Goal: Transaction & Acquisition: Register for event/course

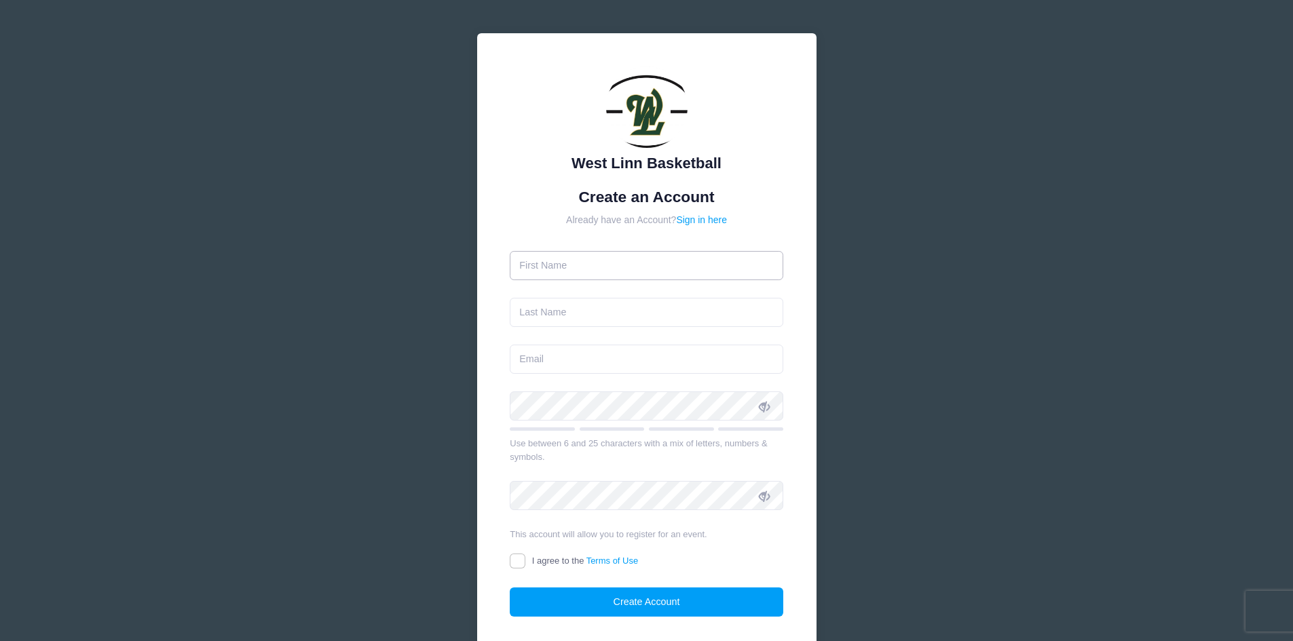
click at [633, 269] on input "text" at bounding box center [647, 265] width 274 height 29
type input "[PERSON_NAME]"
type input "r"
type input "beall"
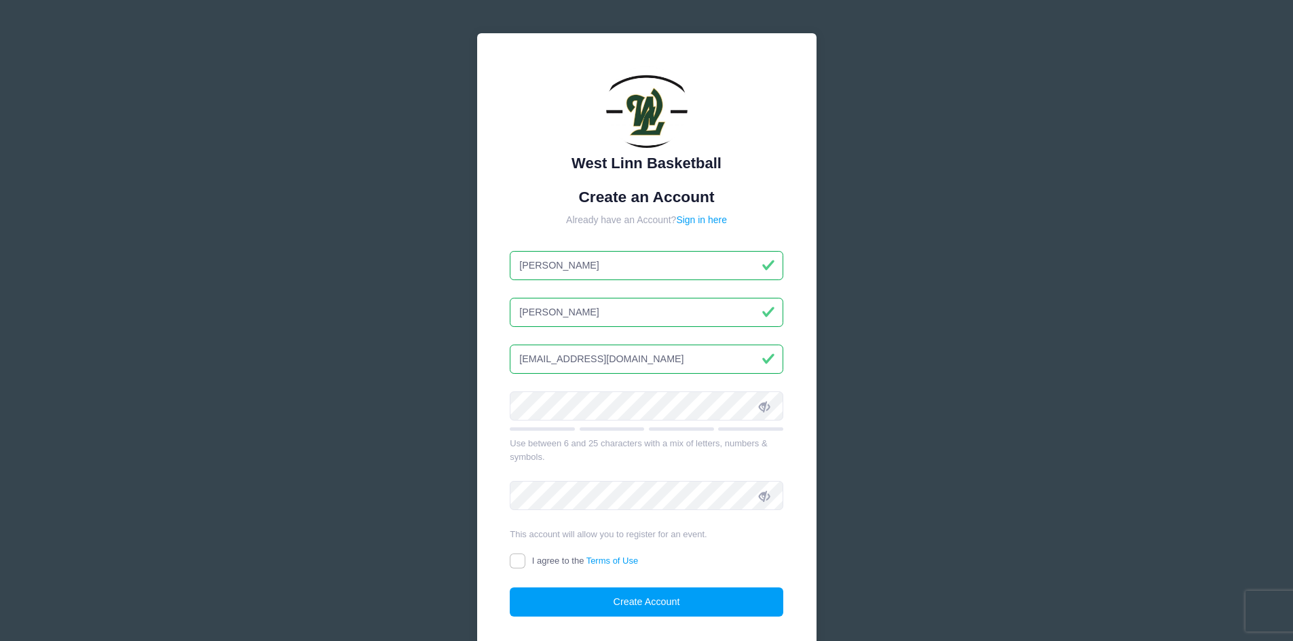
type input "[EMAIL_ADDRESS][DOMAIN_NAME]"
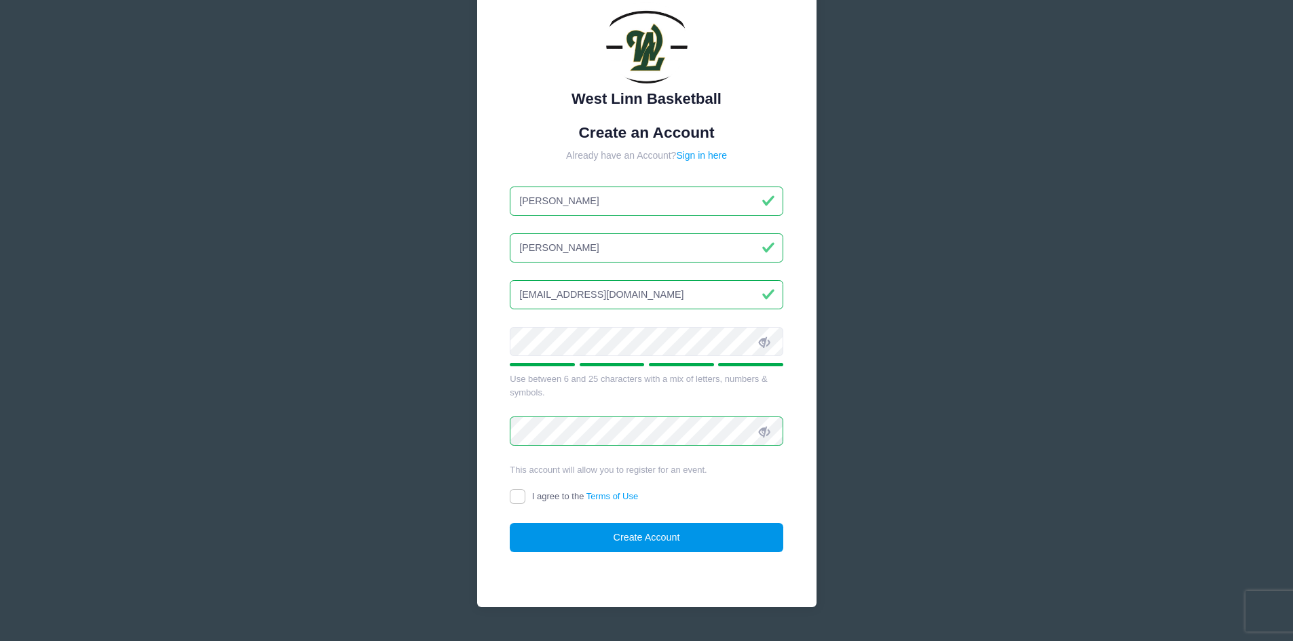
scroll to position [68, 0]
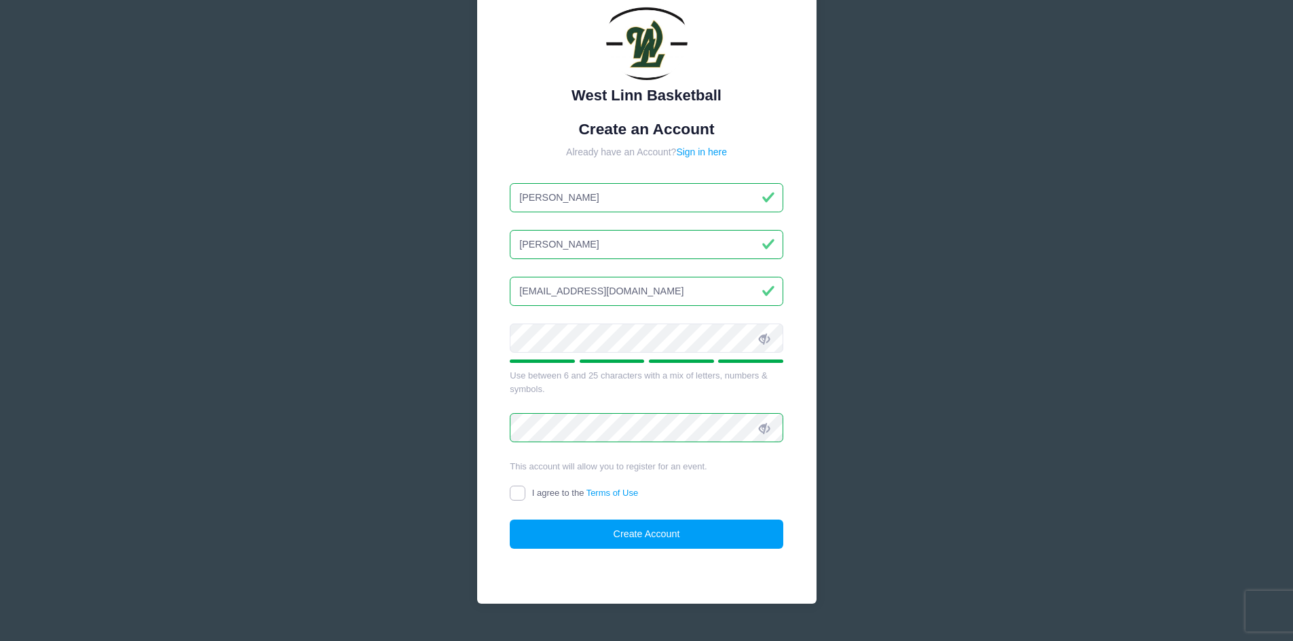
click at [511, 491] on input "I agree to the Terms of Use" at bounding box center [518, 494] width 16 height 16
checkbox input "true"
click at [552, 540] on button "Create Account" at bounding box center [647, 534] width 274 height 29
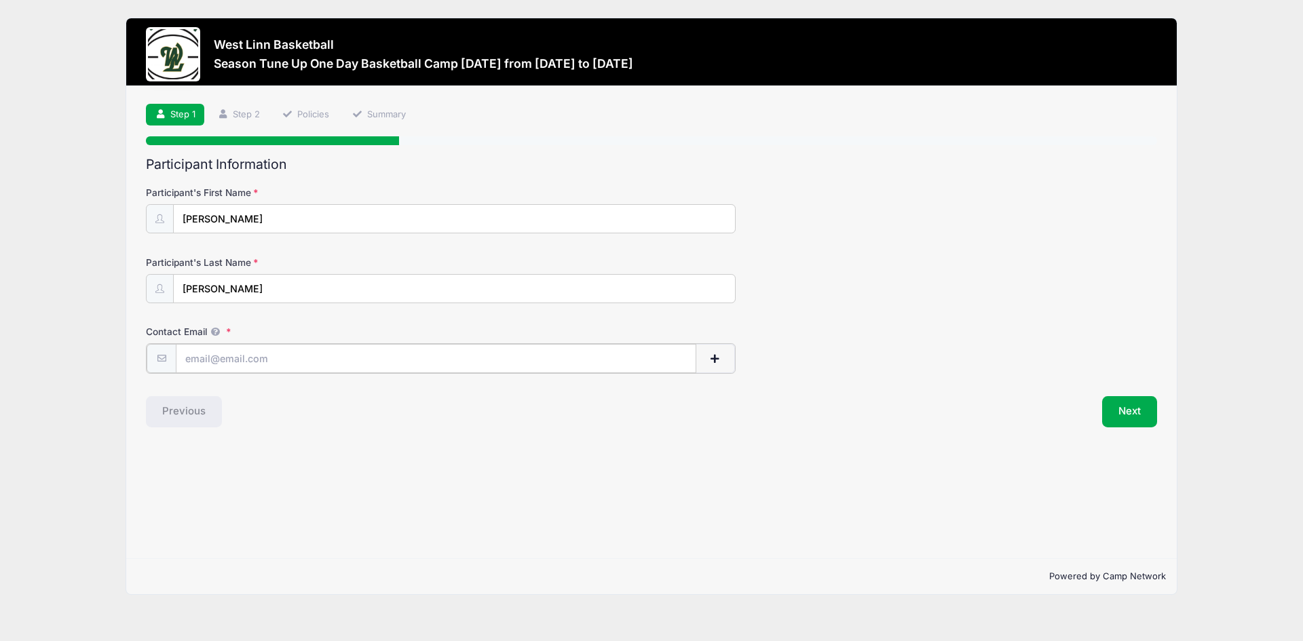
click at [360, 367] on input "Contact Email" at bounding box center [436, 358] width 521 height 29
type input "[EMAIL_ADDRESS][DOMAIN_NAME]"
click at [1120, 425] on button "Next" at bounding box center [1129, 410] width 55 height 31
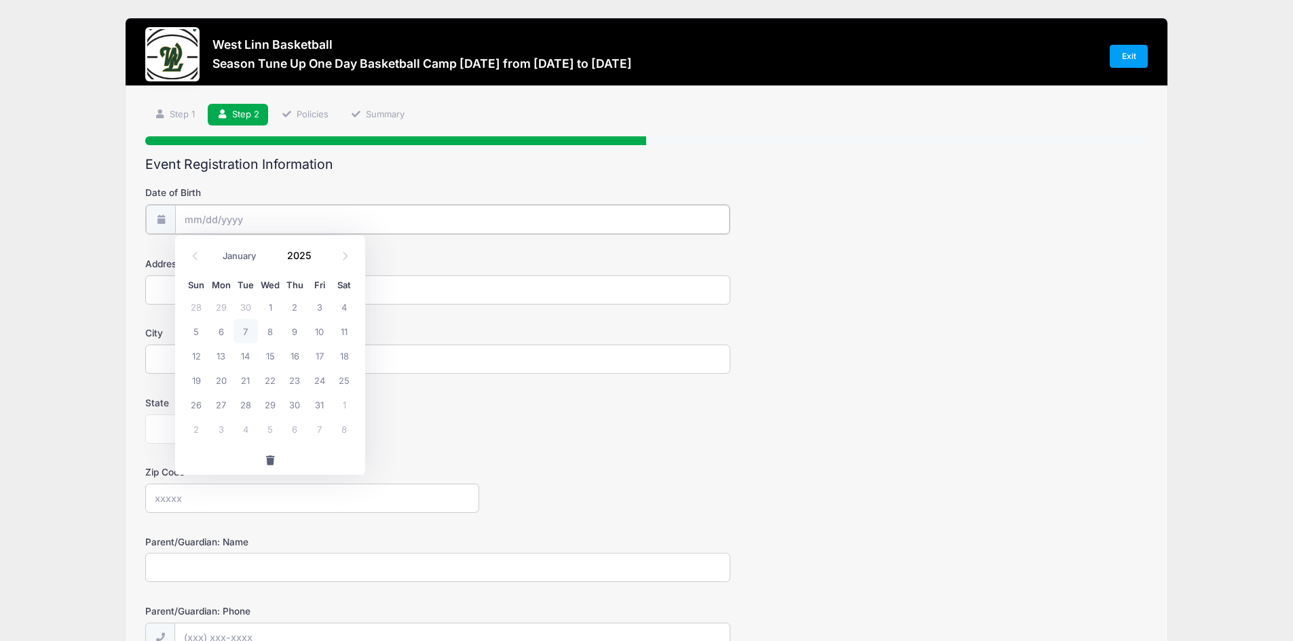
click at [242, 218] on input "Date of Birth" at bounding box center [452, 219] width 554 height 29
click at [249, 217] on input "Date of Birth" at bounding box center [452, 219] width 554 height 29
click at [235, 354] on span "14" at bounding box center [245, 355] width 24 height 24
type input "[DATE]"
click at [247, 216] on input "[DATE]" at bounding box center [452, 219] width 554 height 29
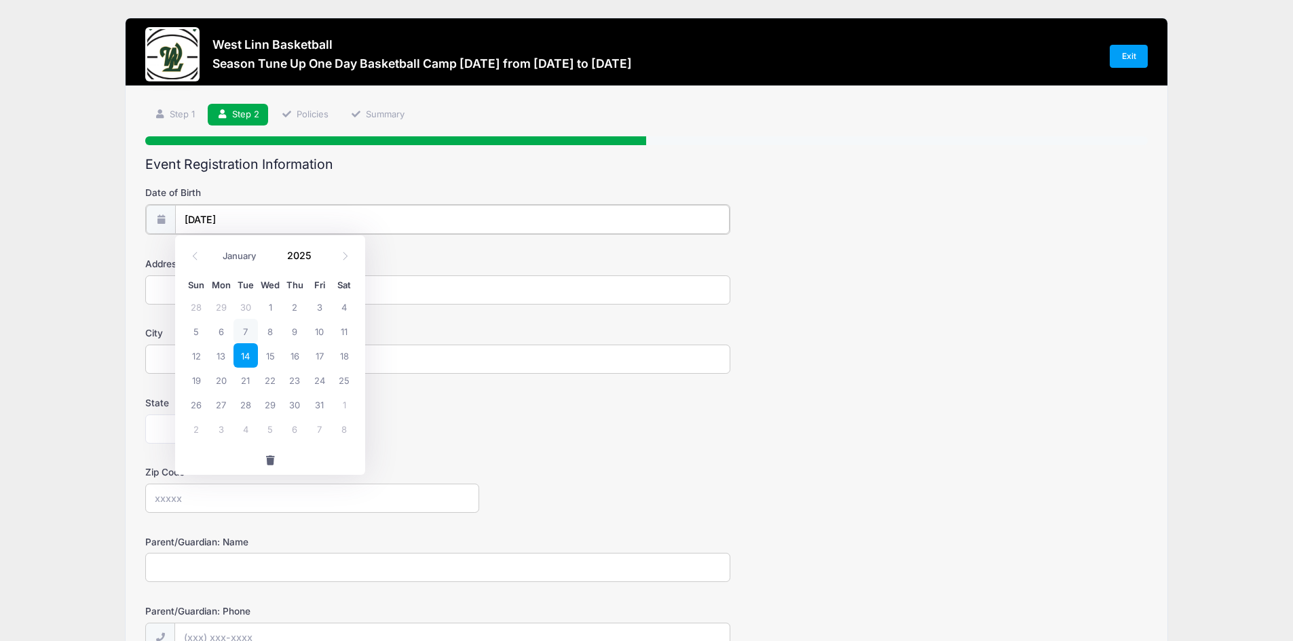
click at [247, 216] on input "[DATE]" at bounding box center [452, 219] width 554 height 29
click at [200, 255] on icon at bounding box center [195, 256] width 9 height 9
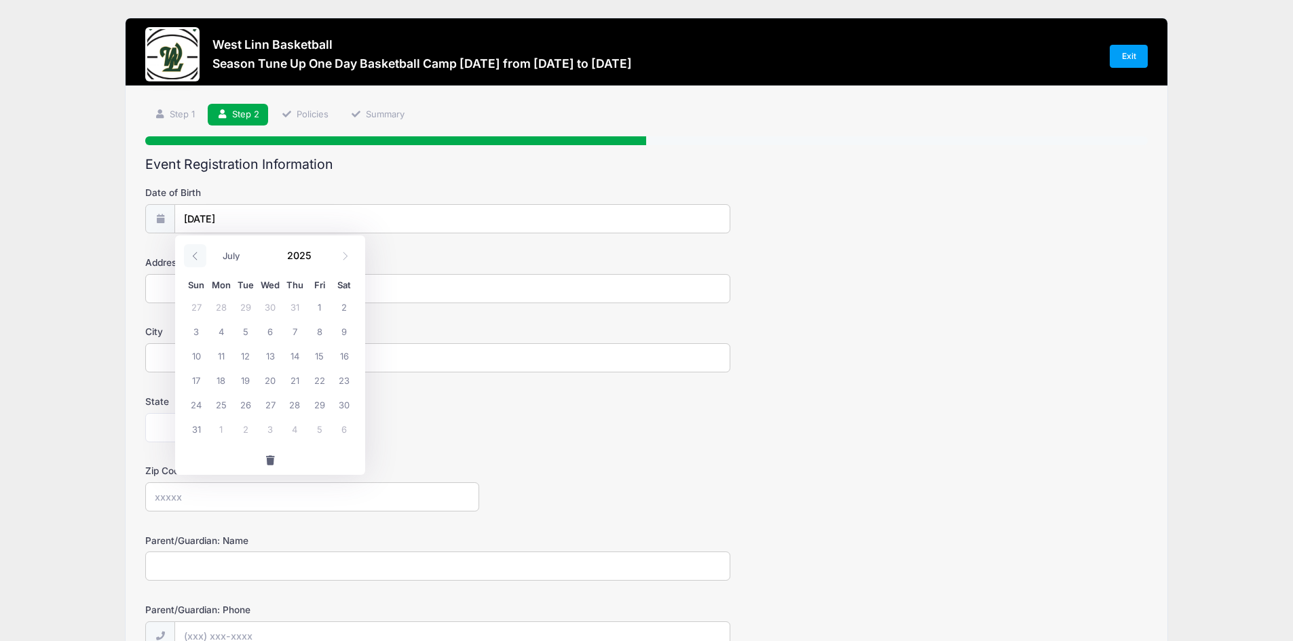
click at [200, 255] on icon at bounding box center [195, 256] width 9 height 9
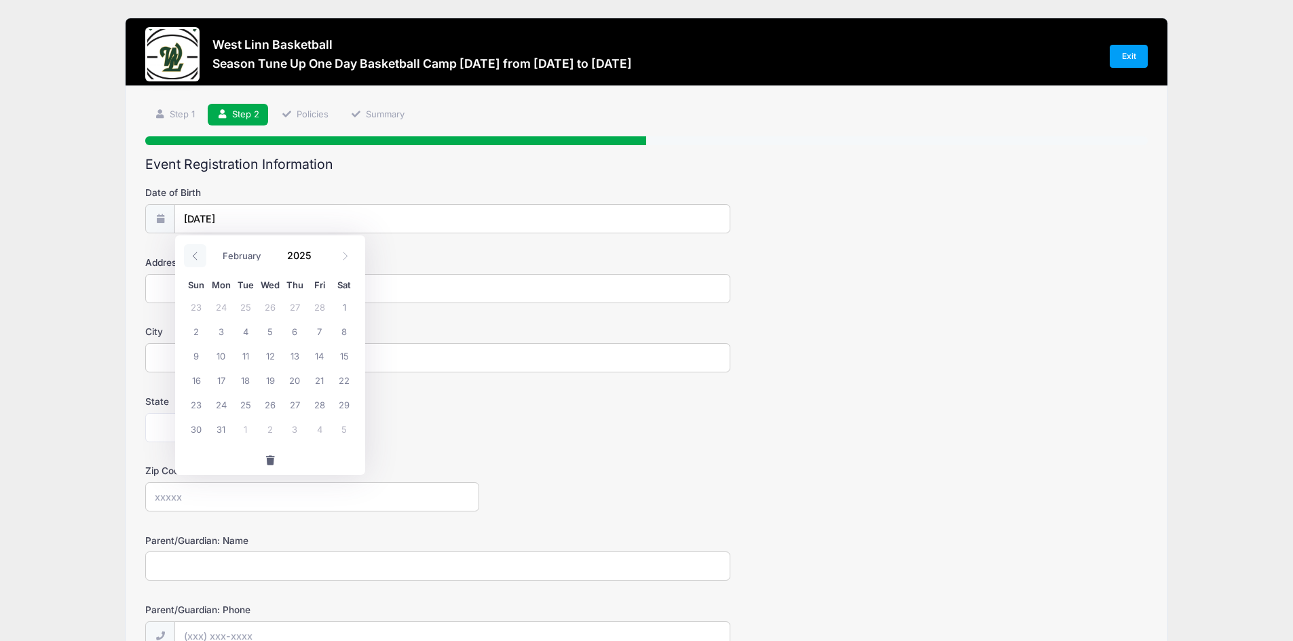
click at [200, 255] on icon at bounding box center [195, 256] width 9 height 9
select select "0"
click at [200, 255] on icon at bounding box center [195, 256] width 9 height 9
type input "2024"
click at [200, 255] on icon at bounding box center [195, 256] width 9 height 9
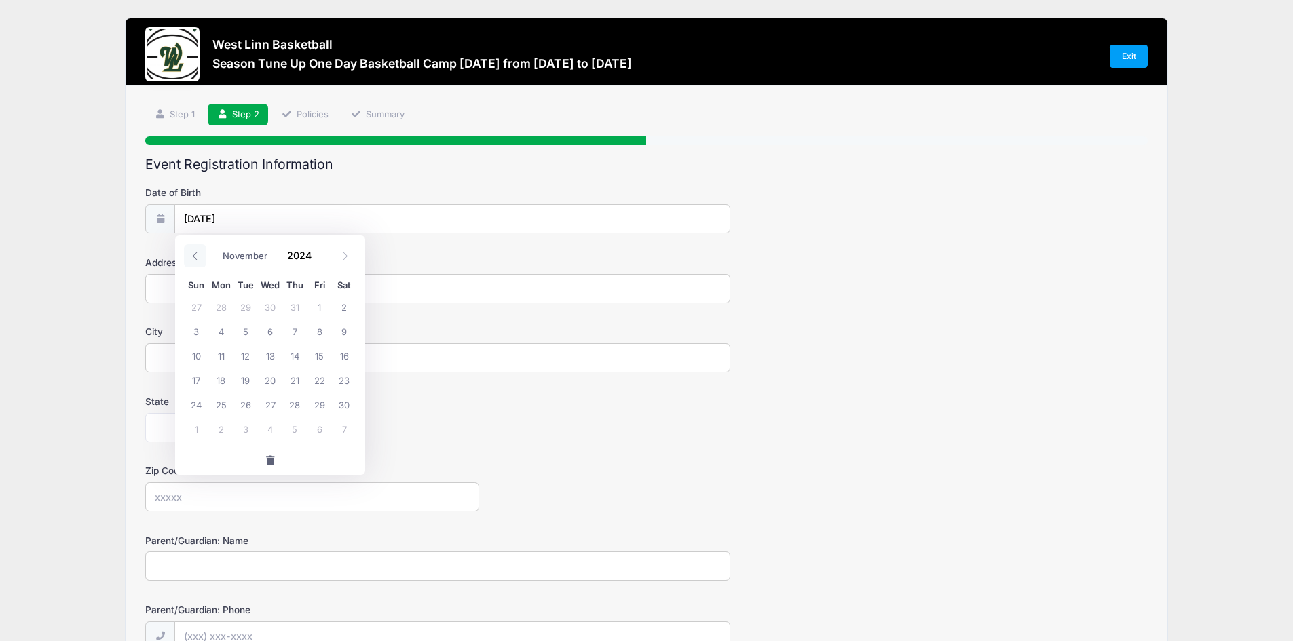
click at [200, 255] on icon at bounding box center [195, 256] width 9 height 9
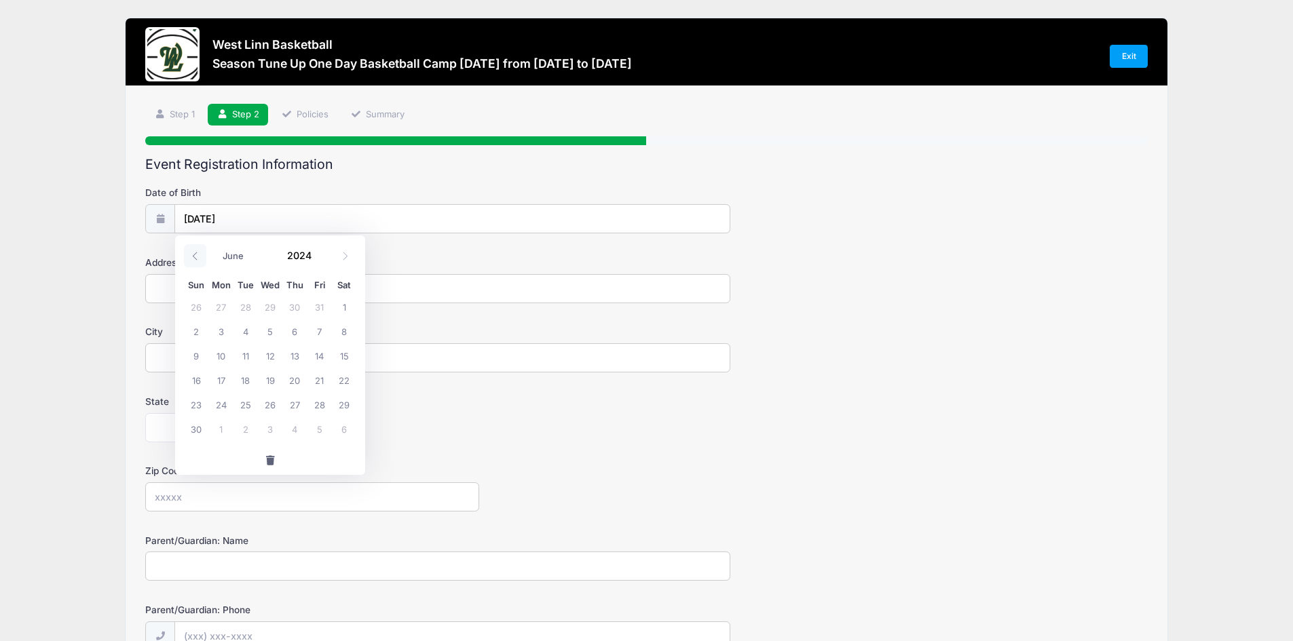
click at [200, 255] on icon at bounding box center [195, 256] width 9 height 9
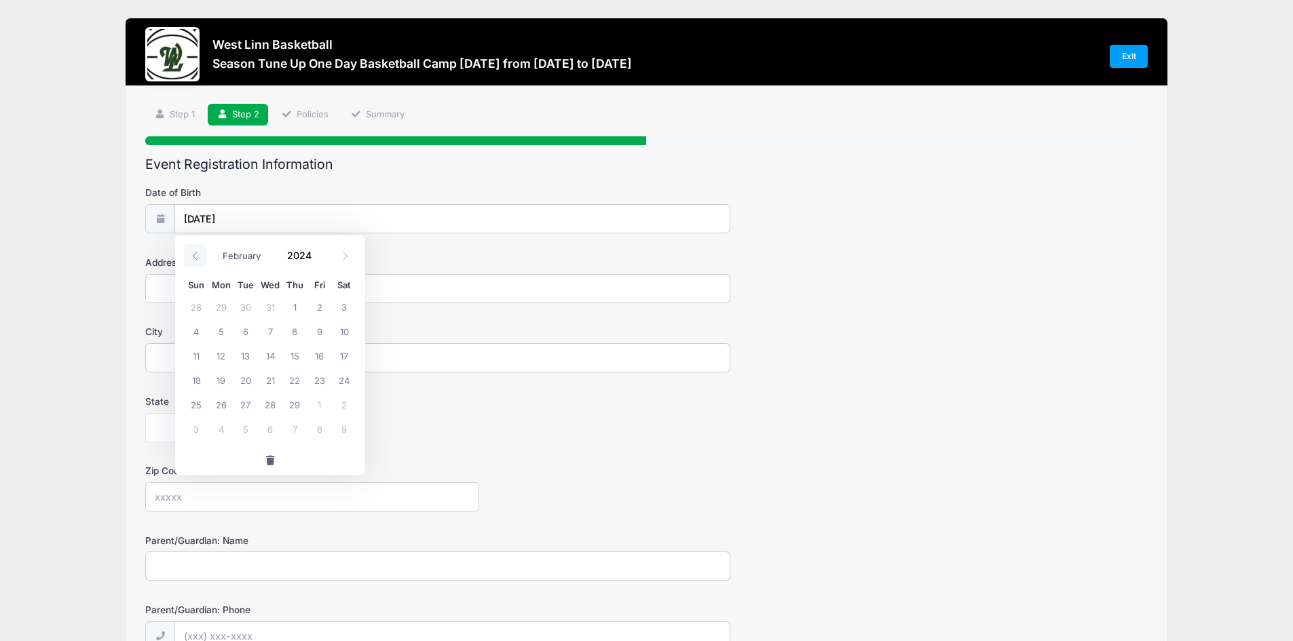
select select "0"
click at [200, 255] on icon at bounding box center [195, 256] width 9 height 9
type input "2023"
click at [200, 255] on icon at bounding box center [195, 256] width 9 height 9
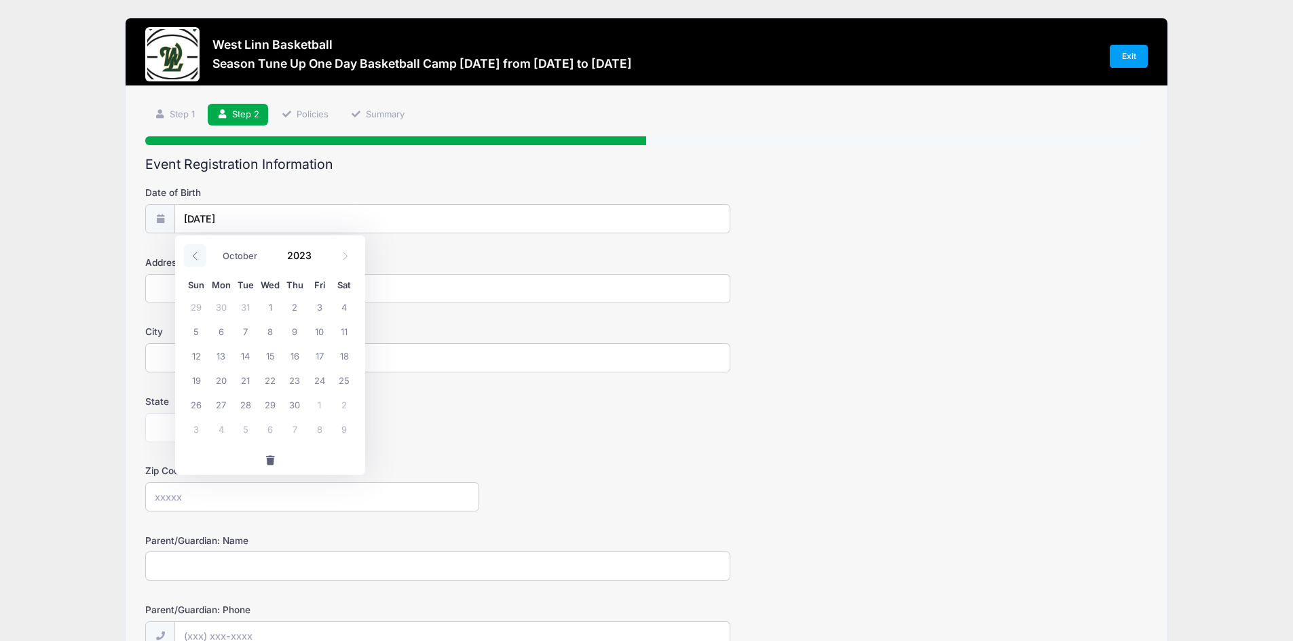
click at [200, 255] on icon at bounding box center [195, 256] width 9 height 9
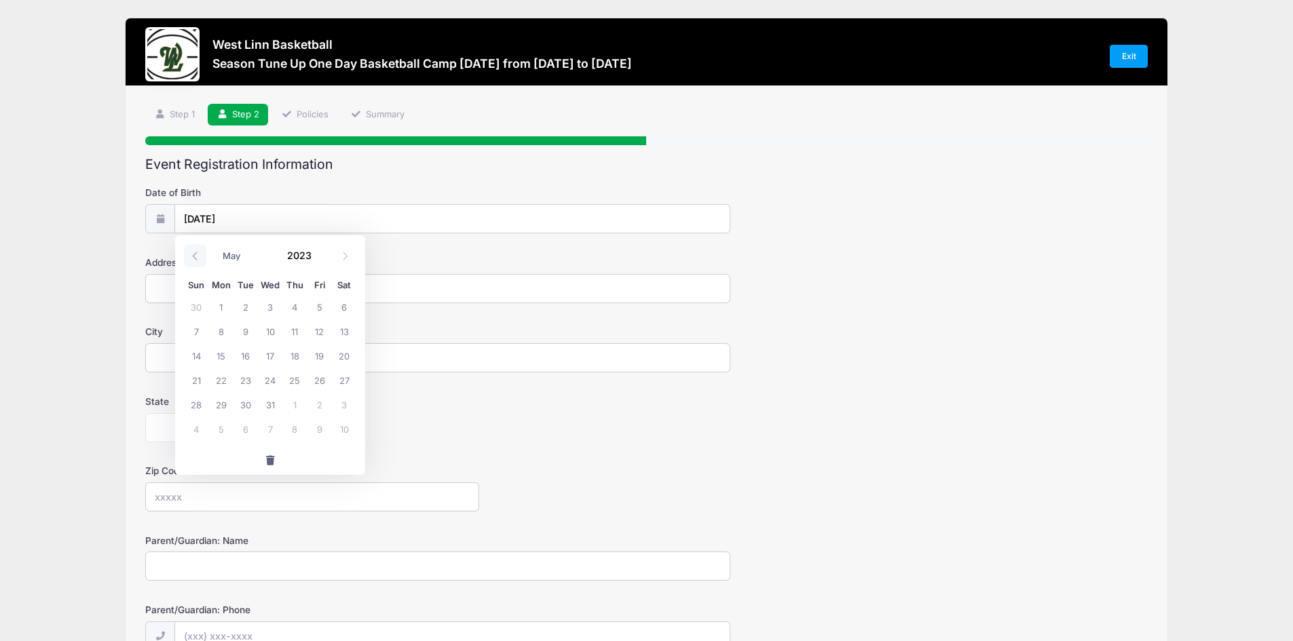
click at [200, 255] on icon at bounding box center [195, 256] width 9 height 9
select select "0"
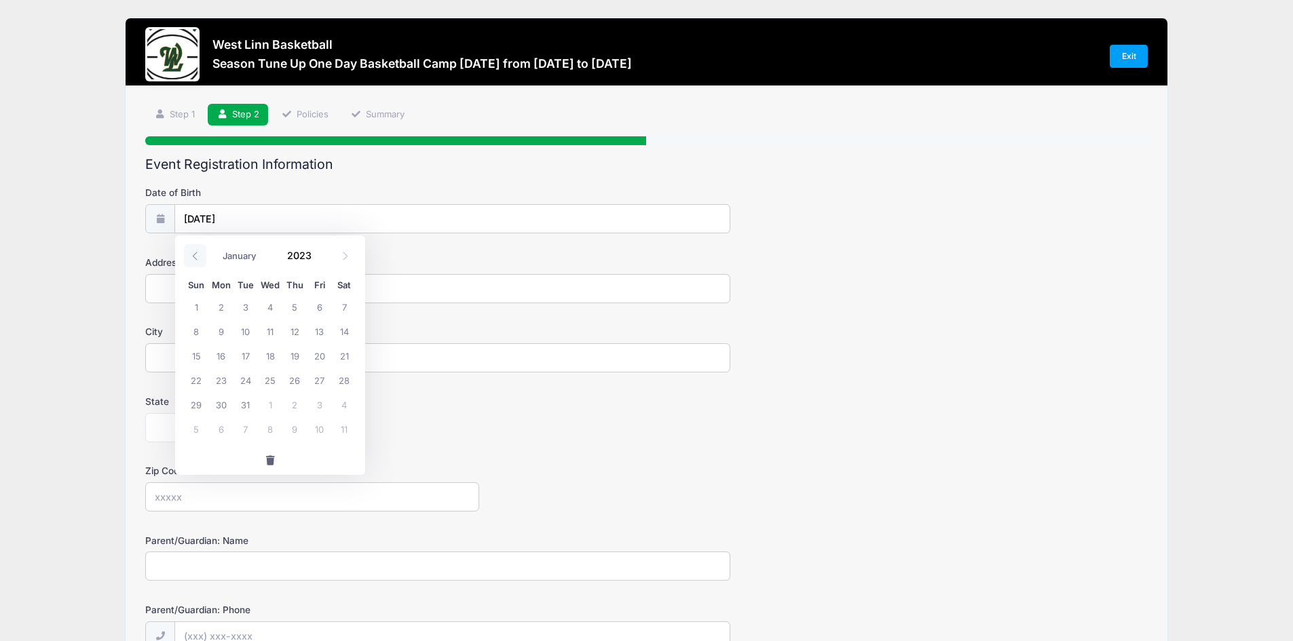
click at [200, 255] on icon at bounding box center [195, 256] width 9 height 9
type input "2022"
click at [200, 255] on icon at bounding box center [195, 256] width 9 height 9
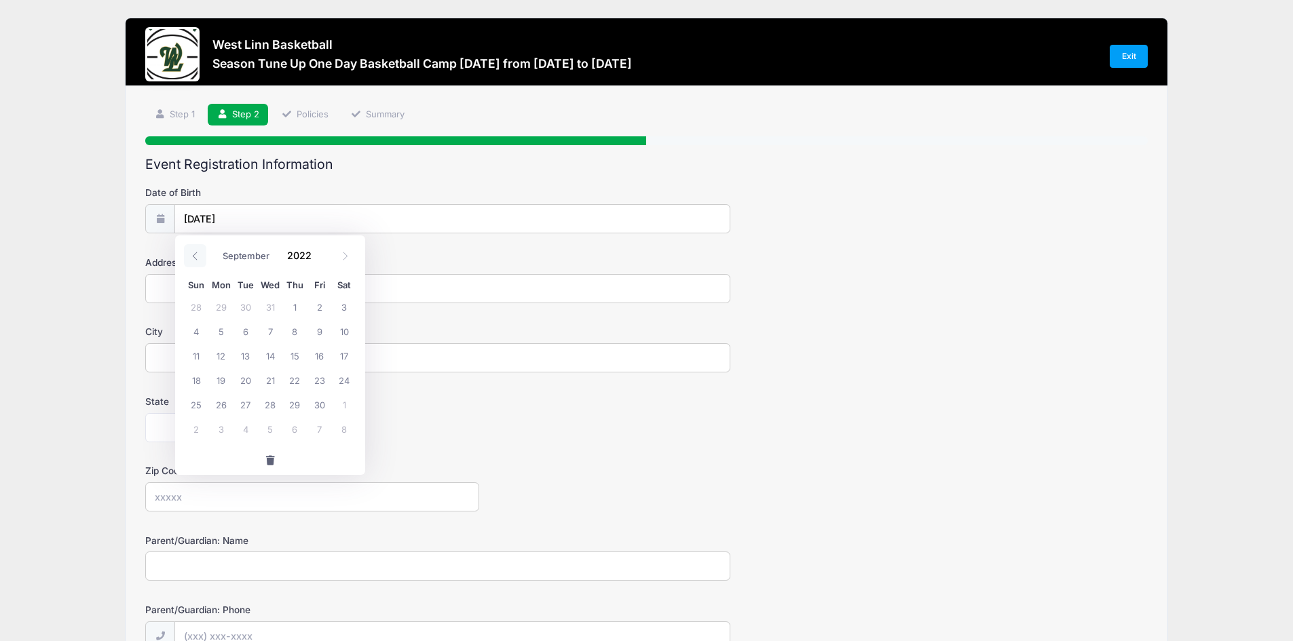
click at [200, 255] on icon at bounding box center [195, 256] width 9 height 9
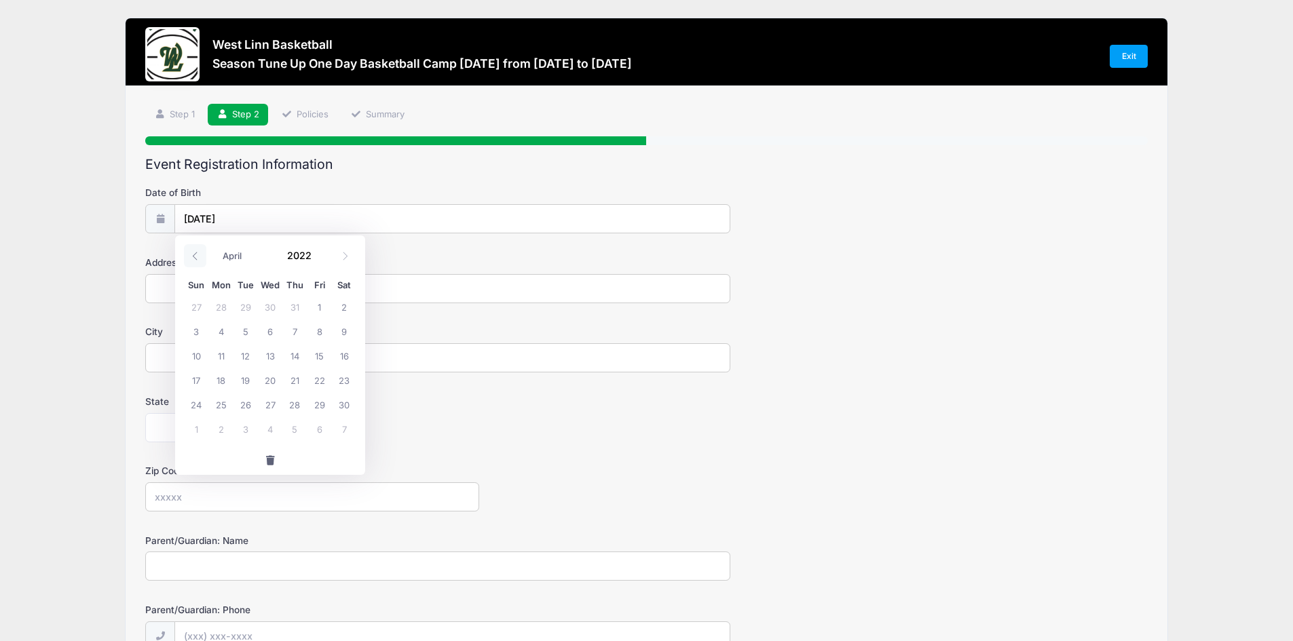
click at [200, 255] on icon at bounding box center [195, 256] width 9 height 9
select select "0"
click at [200, 255] on icon at bounding box center [195, 256] width 9 height 9
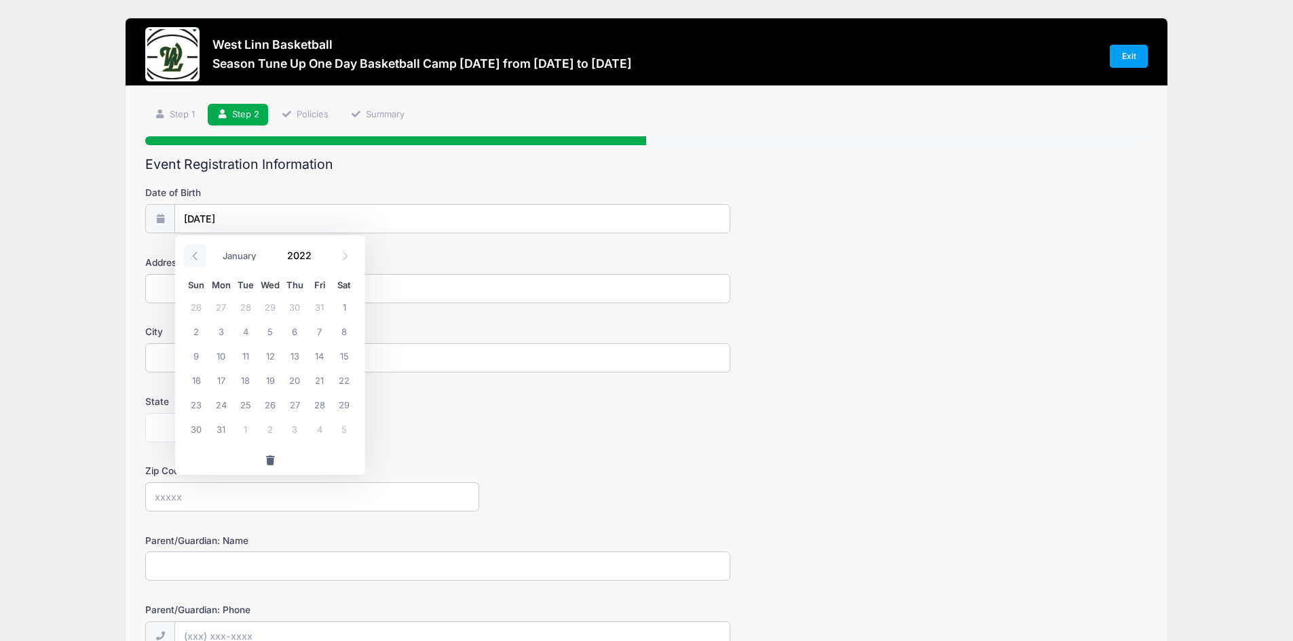
type input "2021"
click at [199, 255] on icon at bounding box center [195, 256] width 9 height 9
select select "10"
click at [268, 460] on span "button" at bounding box center [270, 461] width 12 height 10
type input "2025"
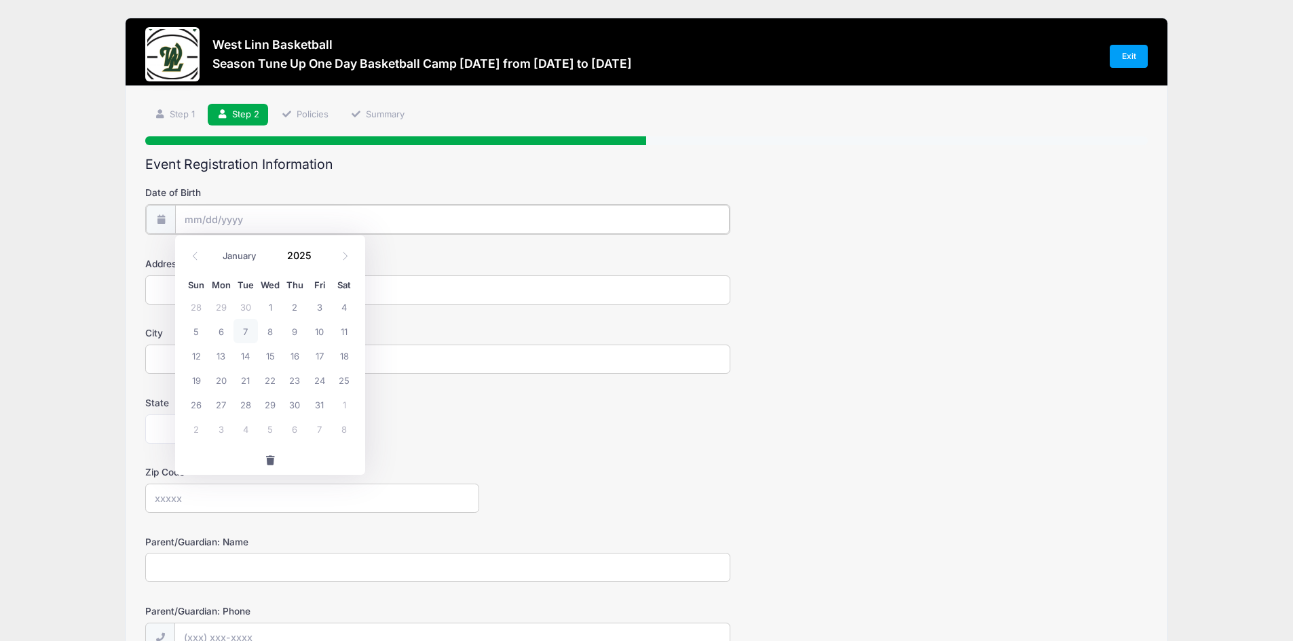
click at [204, 209] on input "Date of Birth" at bounding box center [452, 219] width 554 height 29
click at [249, 256] on select "January February March April May June July August September October November De…" at bounding box center [246, 256] width 60 height 18
click at [198, 254] on icon at bounding box center [195, 256] width 9 height 9
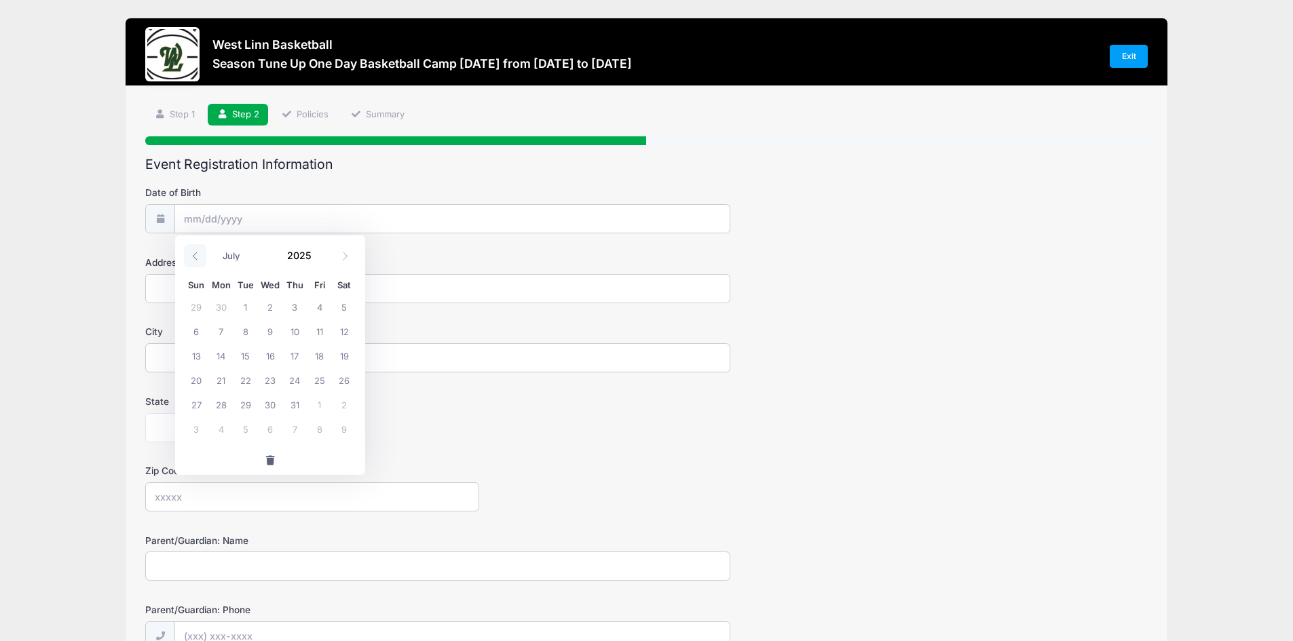
click at [198, 254] on icon at bounding box center [195, 256] width 9 height 9
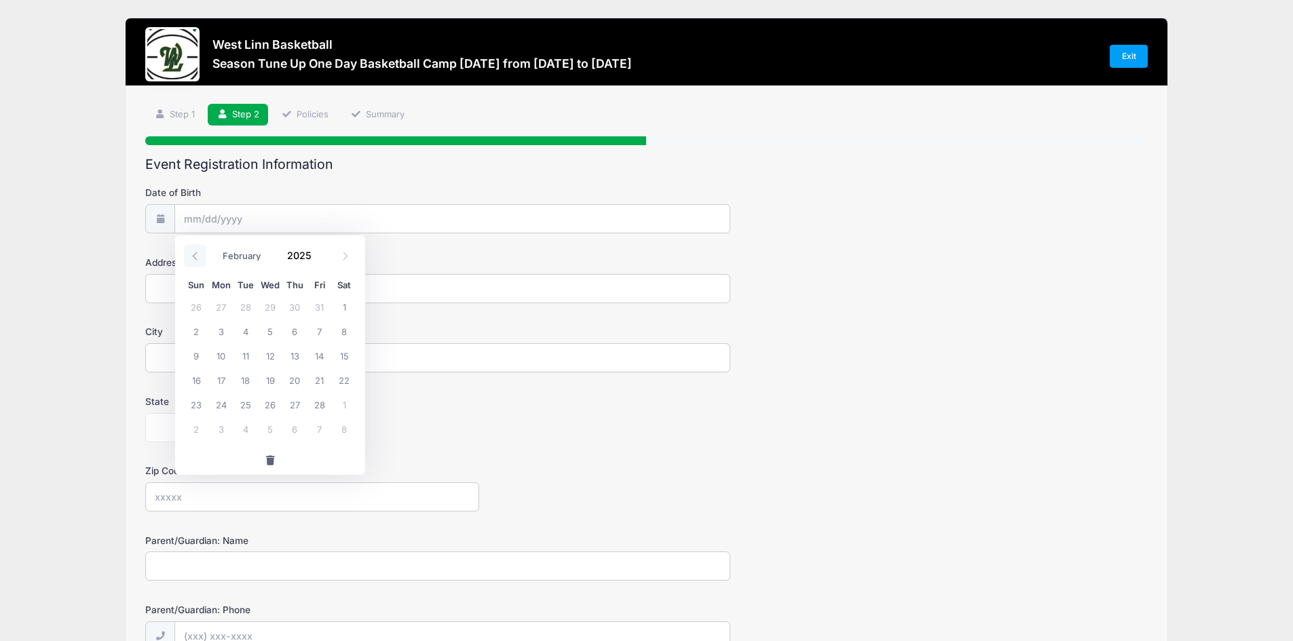
click at [198, 254] on icon at bounding box center [195, 256] width 9 height 9
select select "0"
click at [198, 254] on icon at bounding box center [195, 256] width 9 height 9
type input "2024"
select select "11"
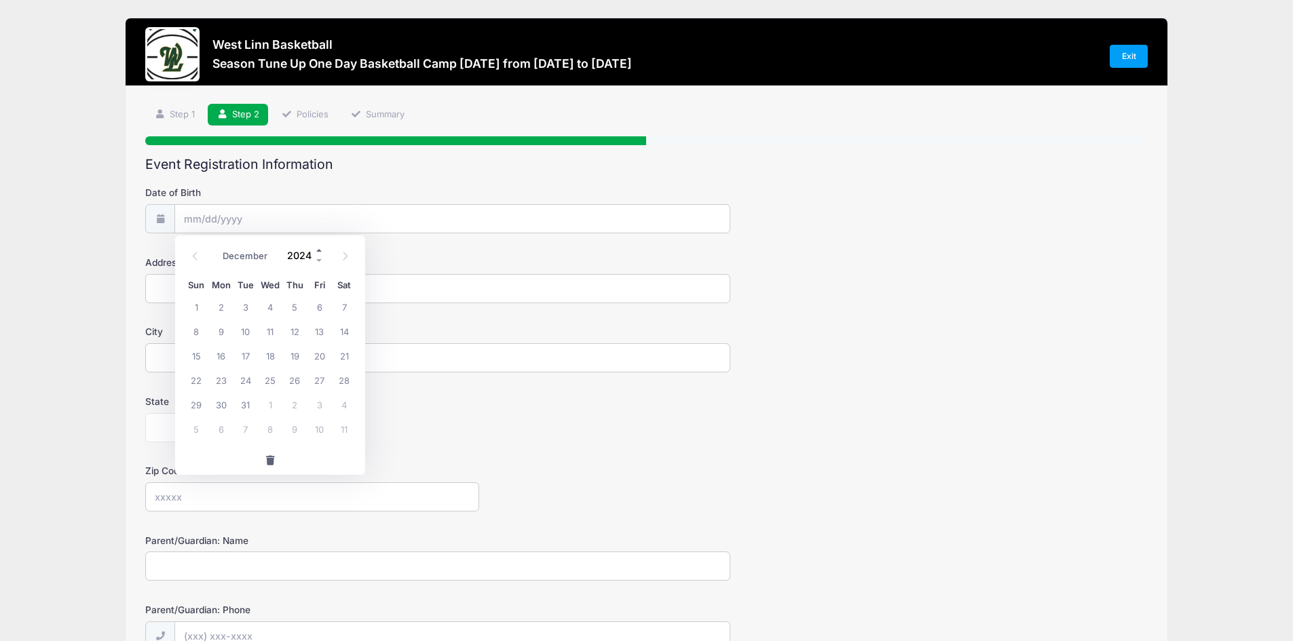
click at [319, 252] on span at bounding box center [320, 250] width 10 height 10
click at [316, 258] on span at bounding box center [320, 260] width 10 height 10
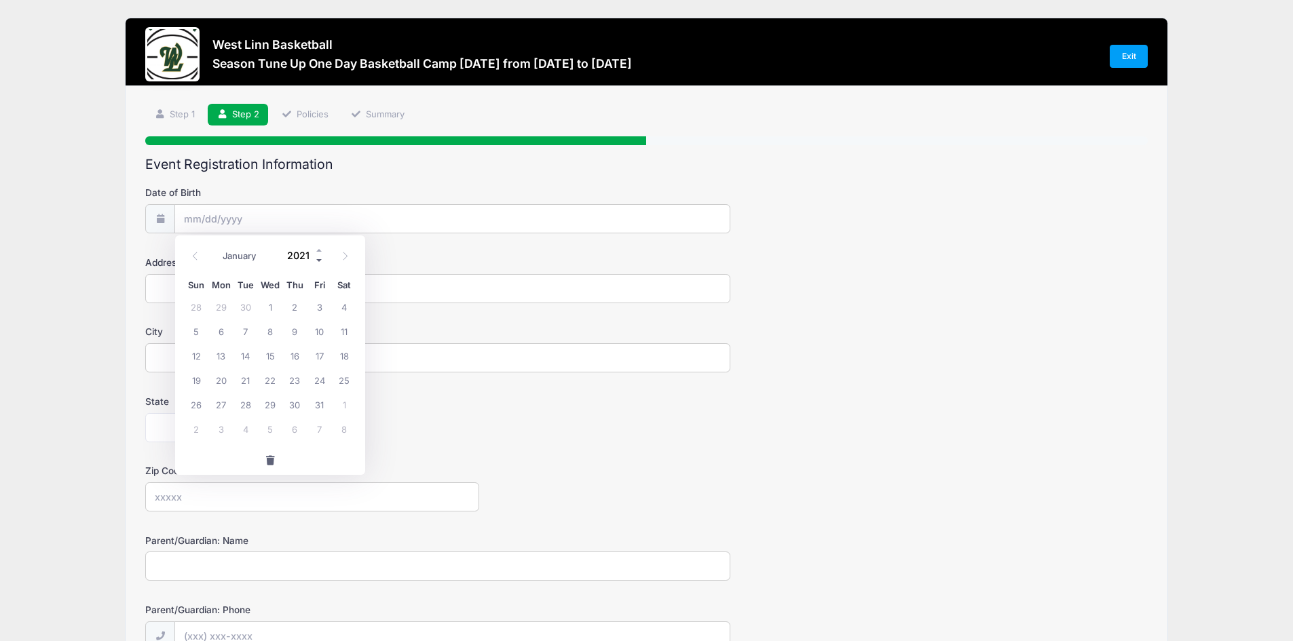
click at [316, 258] on span at bounding box center [320, 260] width 10 height 10
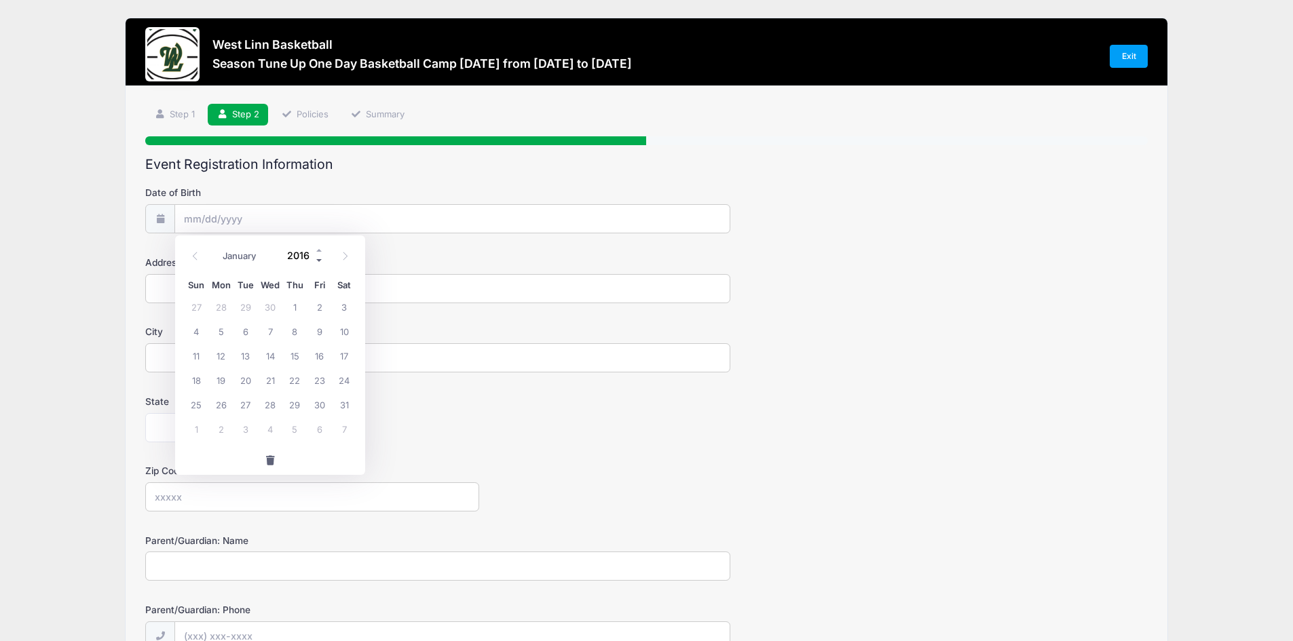
click at [316, 258] on span at bounding box center [320, 260] width 10 height 10
type input "2014"
click at [203, 259] on span at bounding box center [195, 255] width 22 height 23
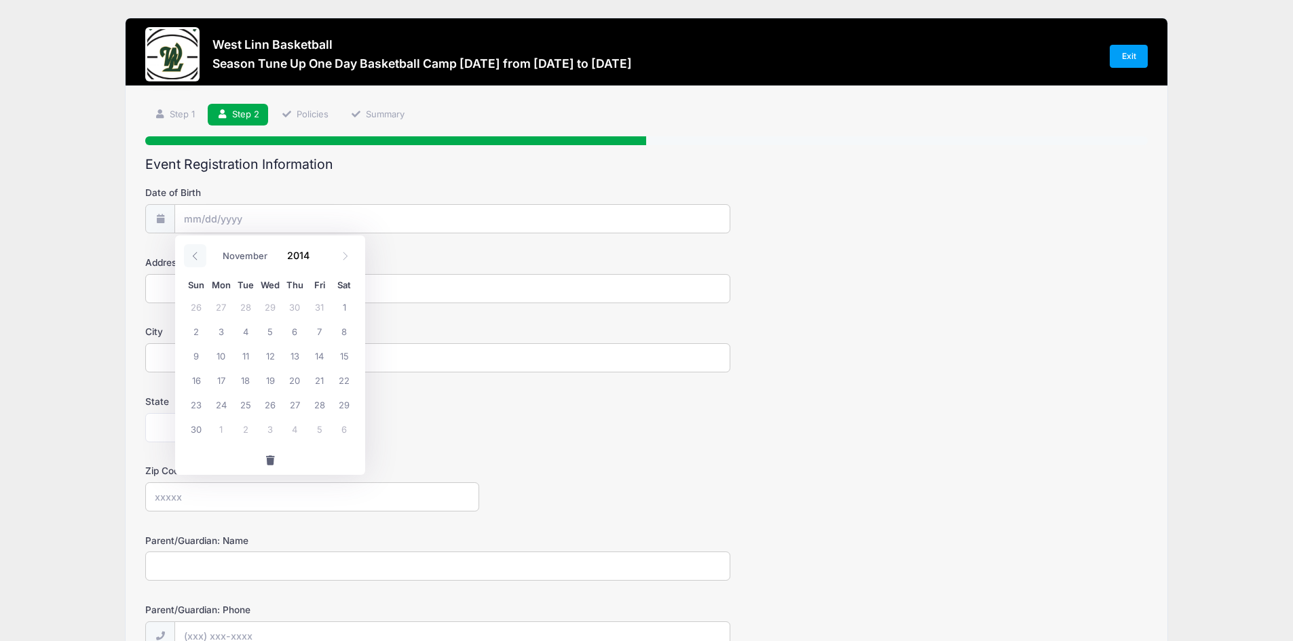
select select "9"
click at [242, 350] on span "14" at bounding box center [245, 355] width 24 height 24
type input "[DATE]"
click at [236, 291] on input "Address" at bounding box center [437, 288] width 585 height 29
type input "[STREET_ADDRESS]"
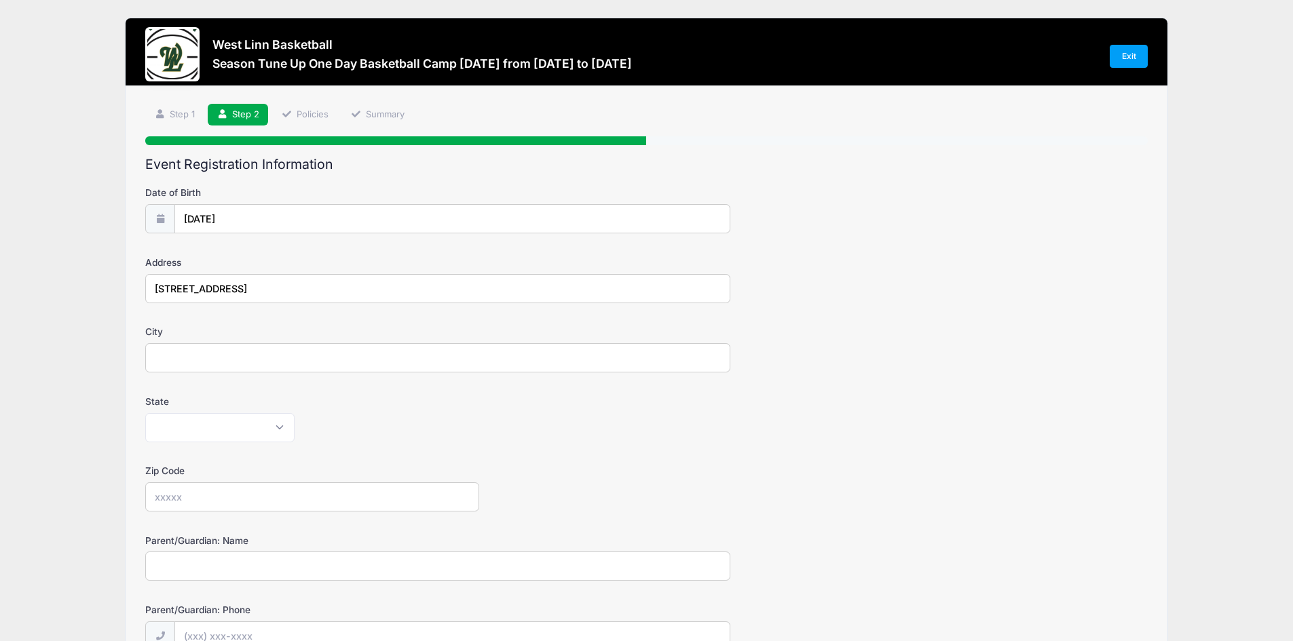
type input "West Linn"
select select "OR"
type input "97068"
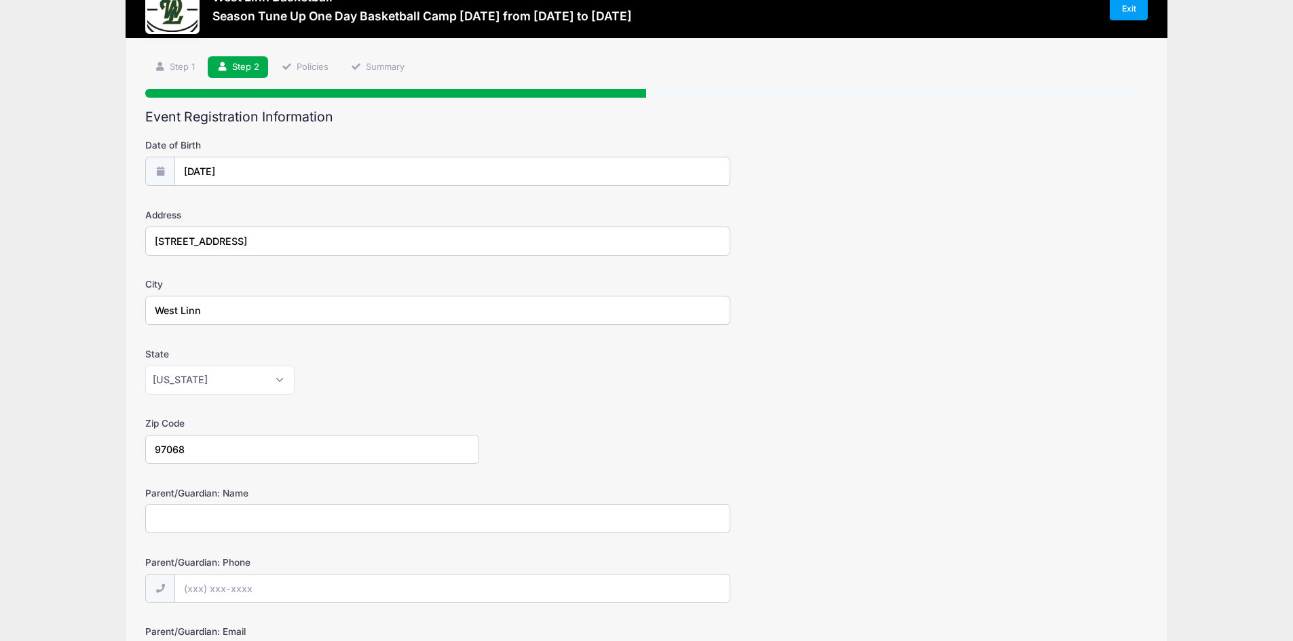
scroll to position [68, 0]
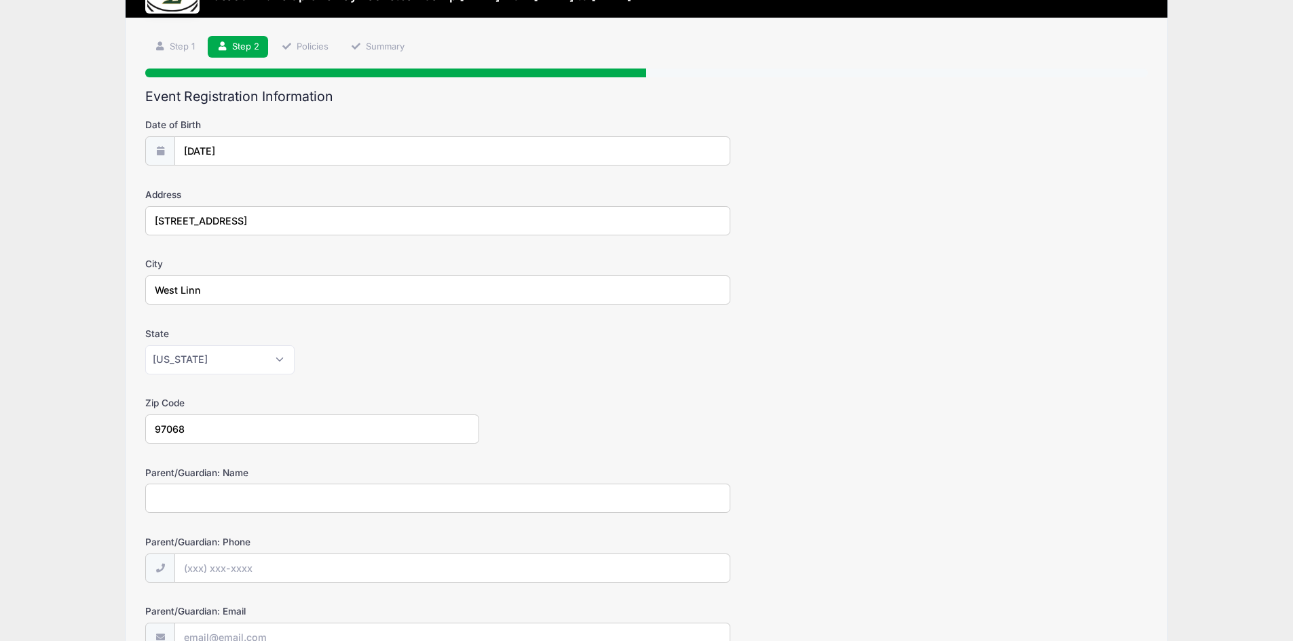
click at [172, 496] on input "Parent/Guardian: Name" at bounding box center [437, 498] width 585 height 29
type input "[PERSON_NAME]"
click at [259, 577] on input "Parent/Guardian: Phone" at bounding box center [452, 569] width 554 height 29
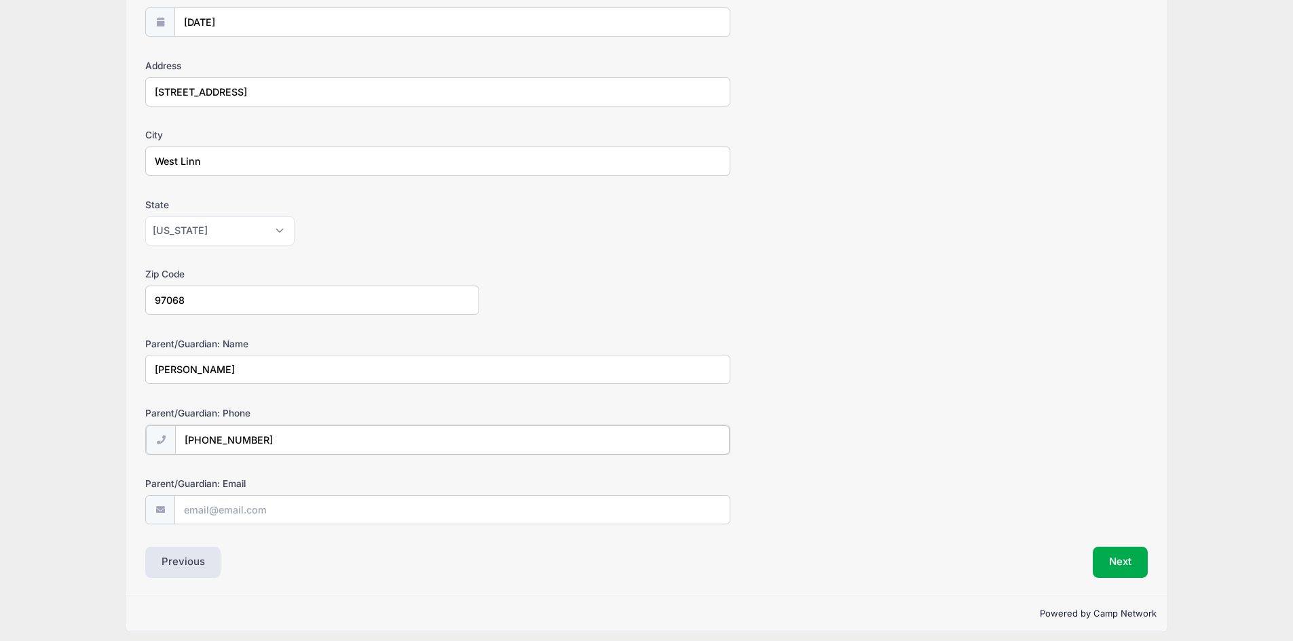
scroll to position [206, 0]
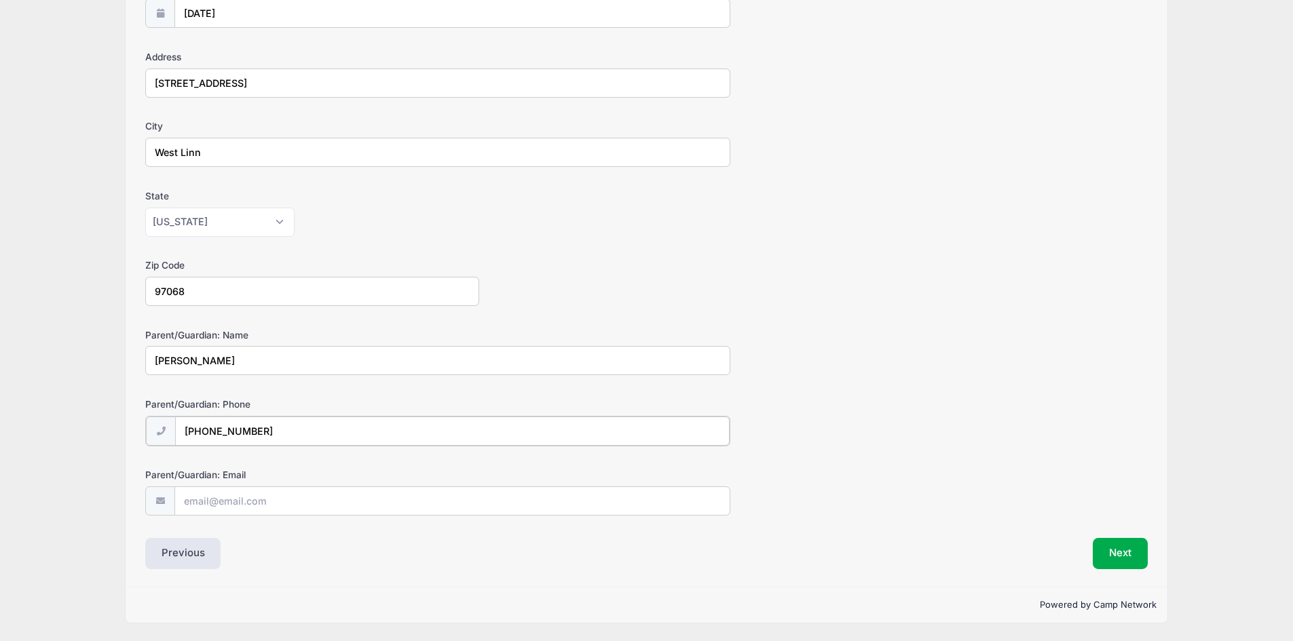
type input "[PHONE_NUMBER]"
click at [223, 504] on input "Parent/Guardian: Email" at bounding box center [452, 500] width 554 height 29
type input "[EMAIL_ADDRESS][DOMAIN_NAME]"
click at [1111, 550] on button "Next" at bounding box center [1120, 553] width 55 height 31
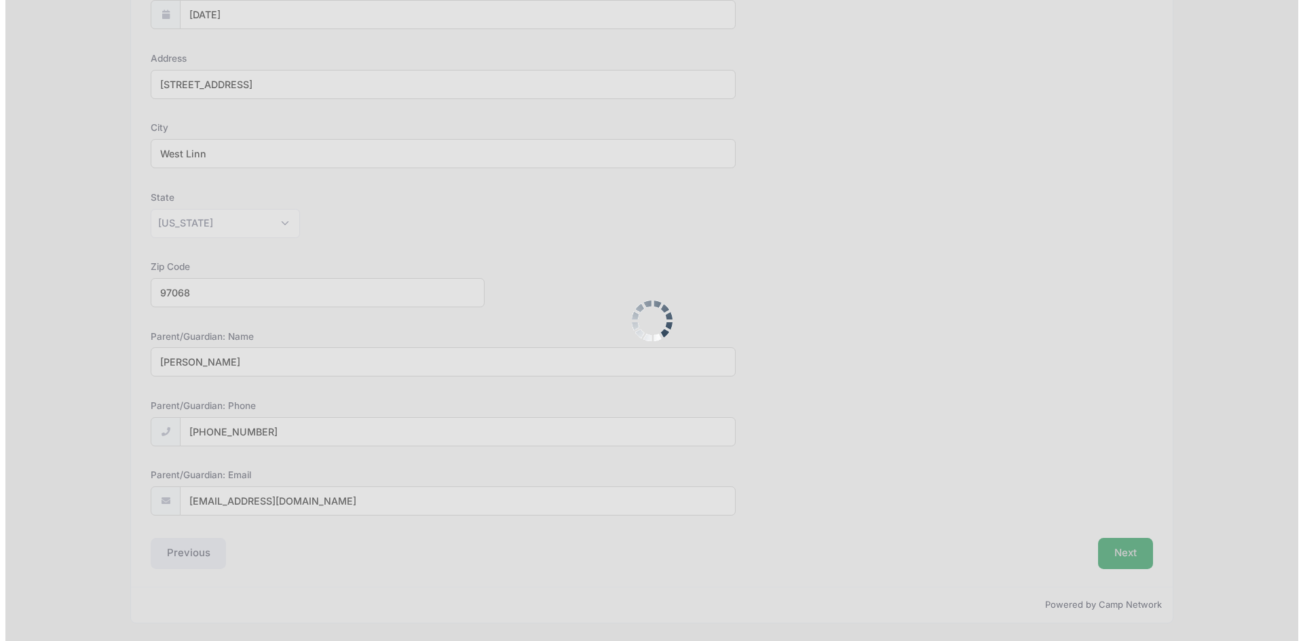
scroll to position [0, 0]
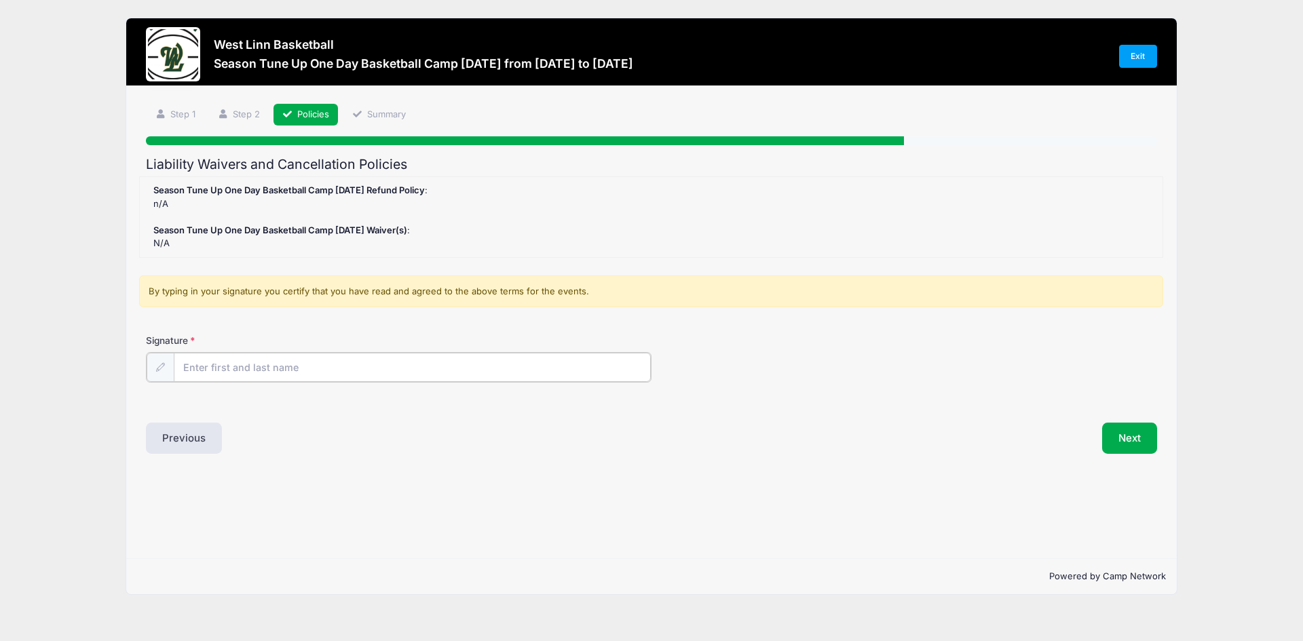
click at [457, 367] on input "Signature" at bounding box center [412, 367] width 477 height 29
type input "[PERSON_NAME]"
click at [1144, 442] on button "Next" at bounding box center [1129, 437] width 55 height 31
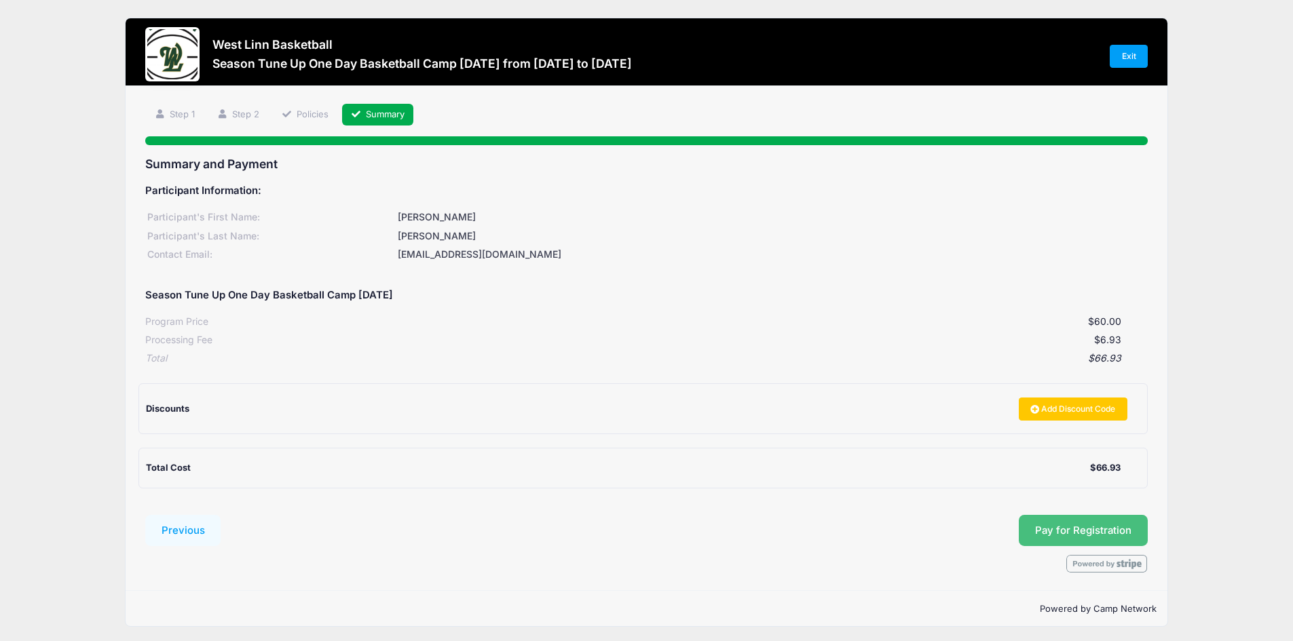
click at [1036, 536] on button "Pay for Registration" at bounding box center [1083, 530] width 129 height 31
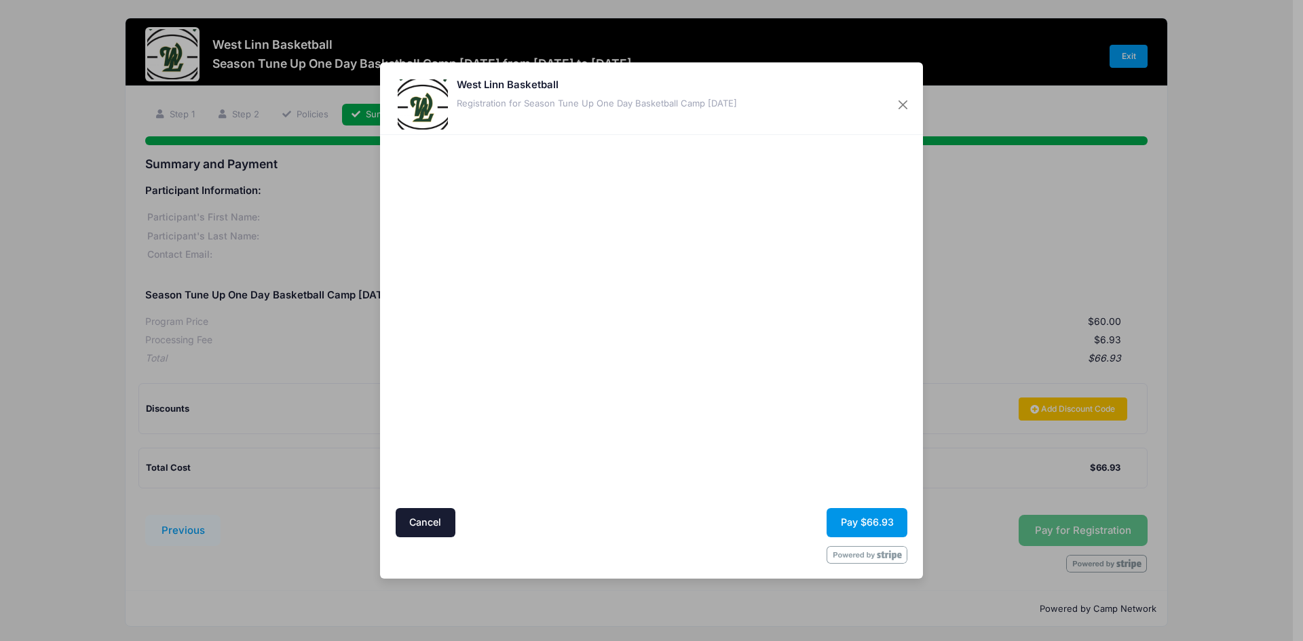
click at [885, 519] on button "Pay $66.93" at bounding box center [867, 522] width 81 height 29
